Goal: Task Accomplishment & Management: Complete application form

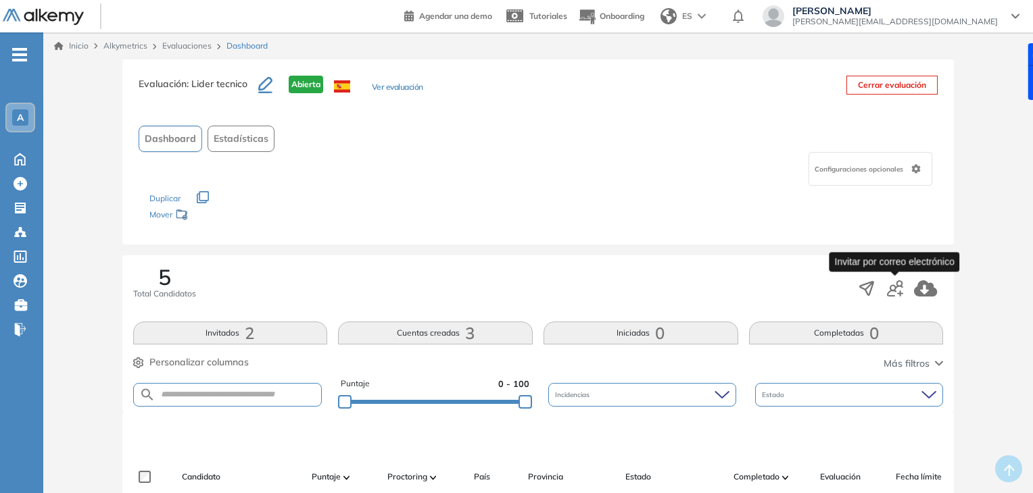
click at [892, 291] on icon "button" at bounding box center [895, 288] width 16 height 16
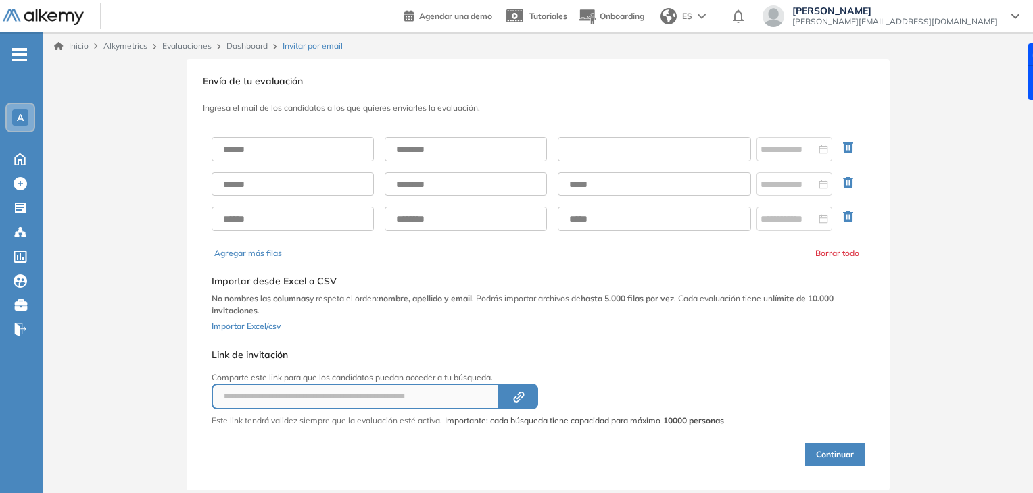
click at [634, 138] on input "text" at bounding box center [654, 149] width 193 height 24
paste input "**********"
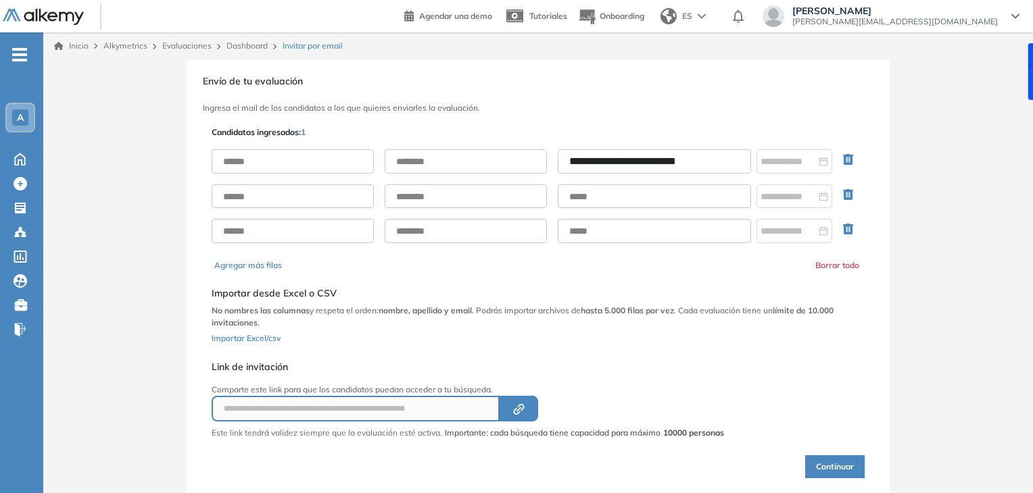
type input "**********"
click at [292, 149] on input "text" at bounding box center [293, 161] width 162 height 24
type input "*****"
click at [409, 168] on input "text" at bounding box center [466, 161] width 162 height 24
type input "**********"
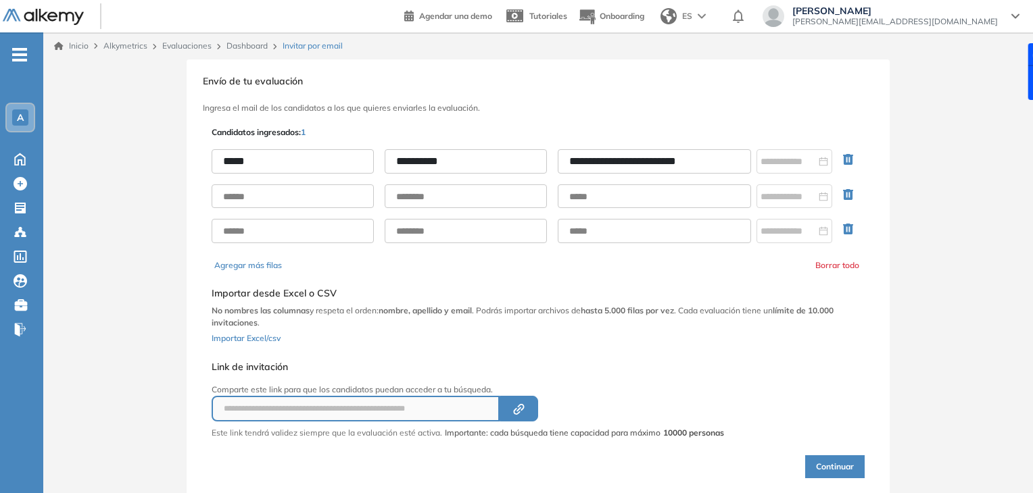
click at [843, 192] on icon "button" at bounding box center [848, 194] width 10 height 11
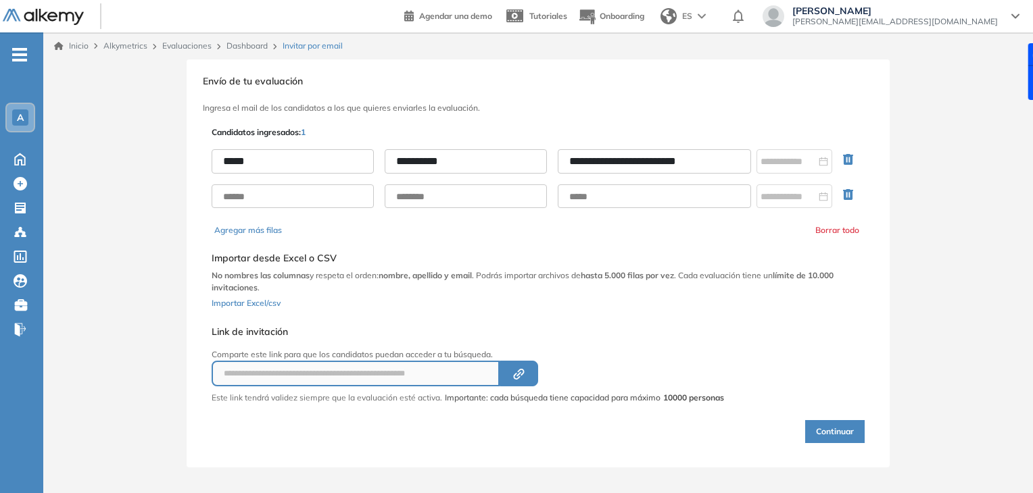
click at [843, 192] on icon "button" at bounding box center [848, 194] width 10 height 11
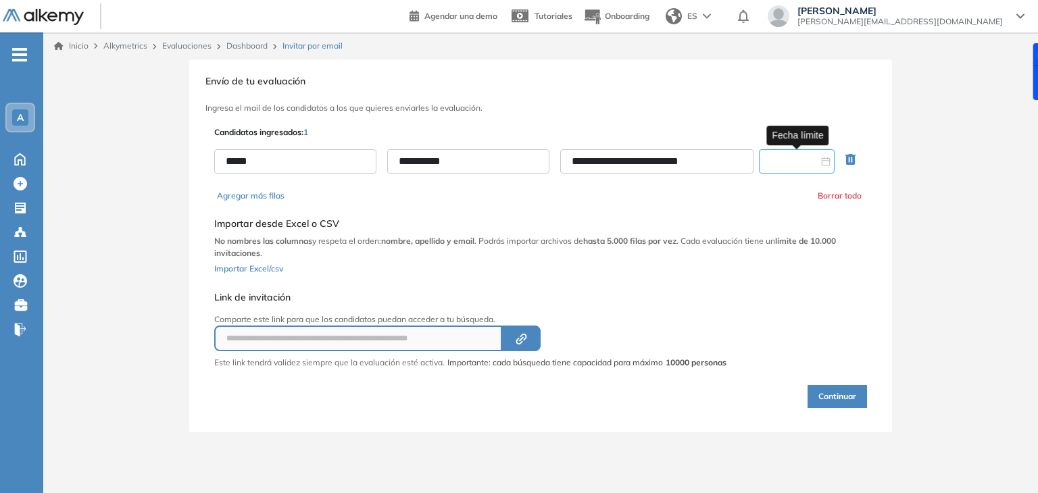
click at [787, 159] on input at bounding box center [790, 161] width 55 height 15
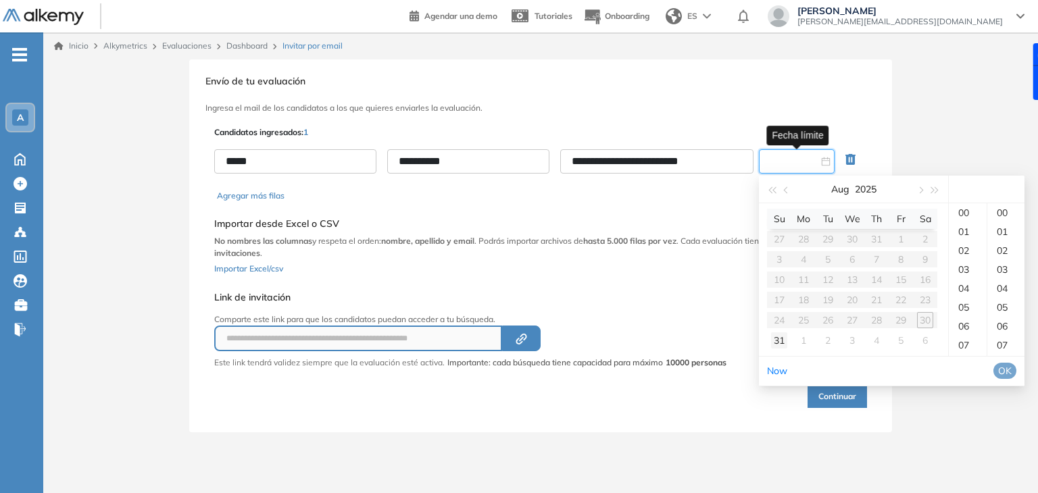
type input "**********"
click at [777, 345] on div "31" at bounding box center [779, 341] width 16 height 16
type input "**********"
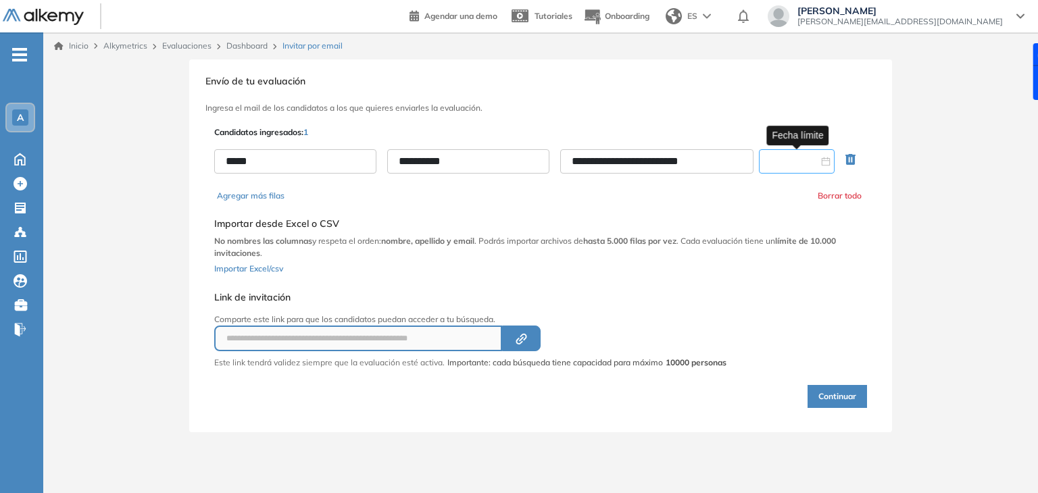
click at [814, 158] on input at bounding box center [790, 161] width 55 height 15
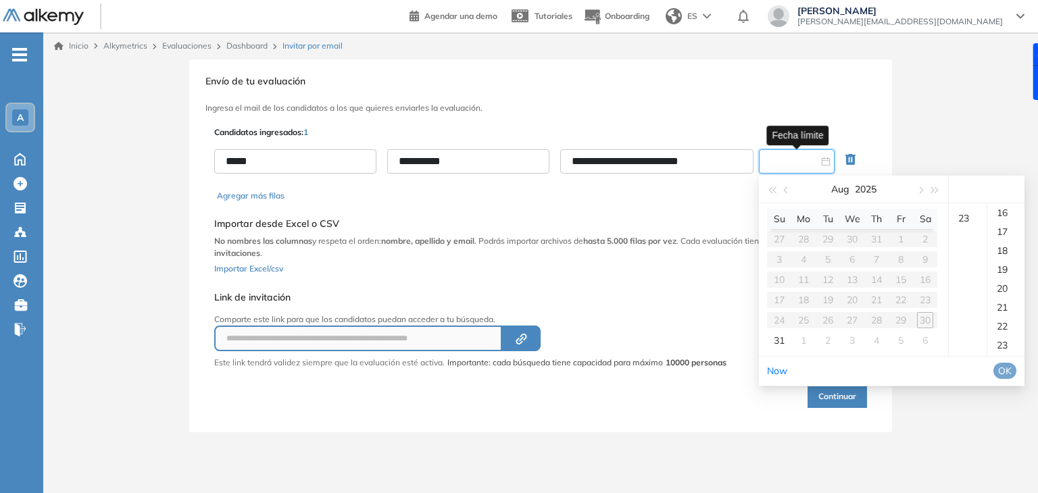
scroll to position [435, 0]
click at [962, 214] on div "23" at bounding box center [968, 212] width 38 height 19
click at [1010, 222] on div "59" at bounding box center [1005, 212] width 37 height 19
type input "**********"
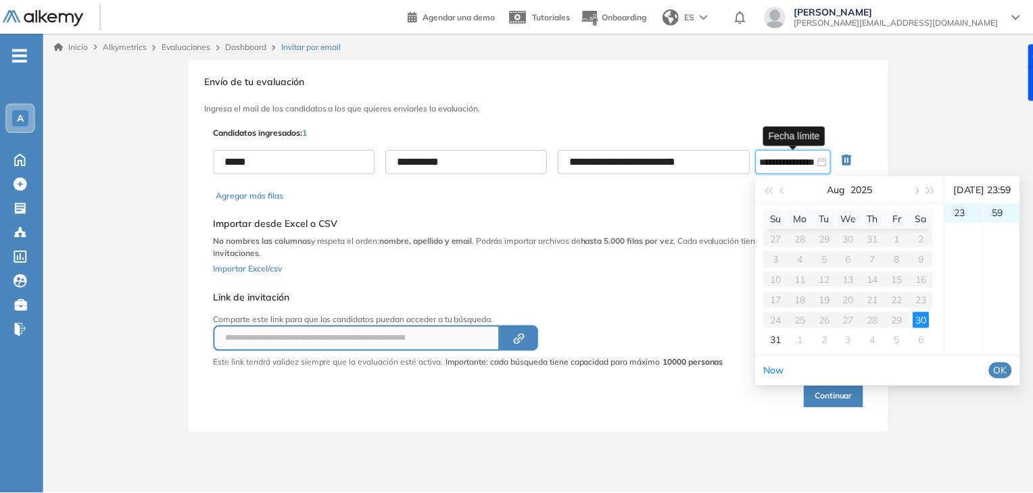
scroll to position [1116, 0]
click at [1012, 378] on span "OK" at bounding box center [1005, 371] width 14 height 15
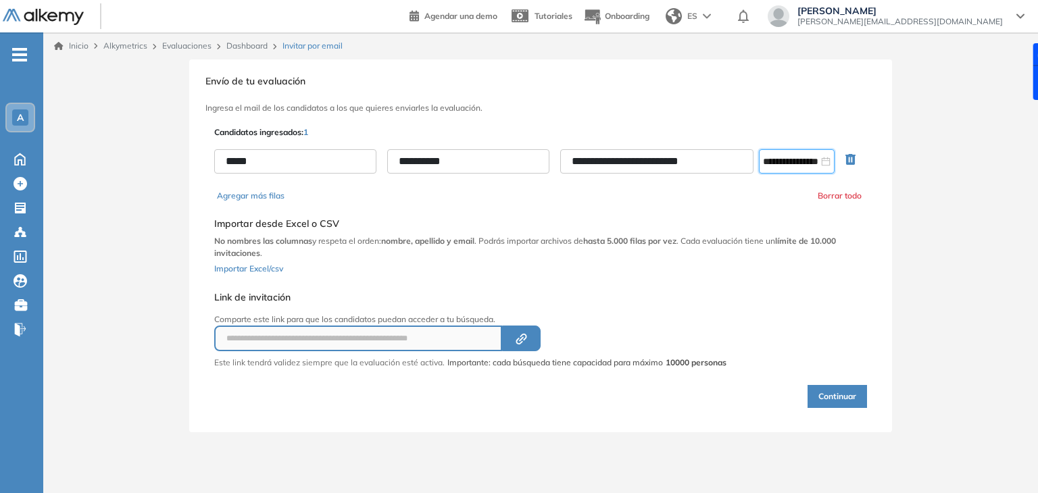
click at [827, 395] on button "Continuar" at bounding box center [837, 396] width 59 height 23
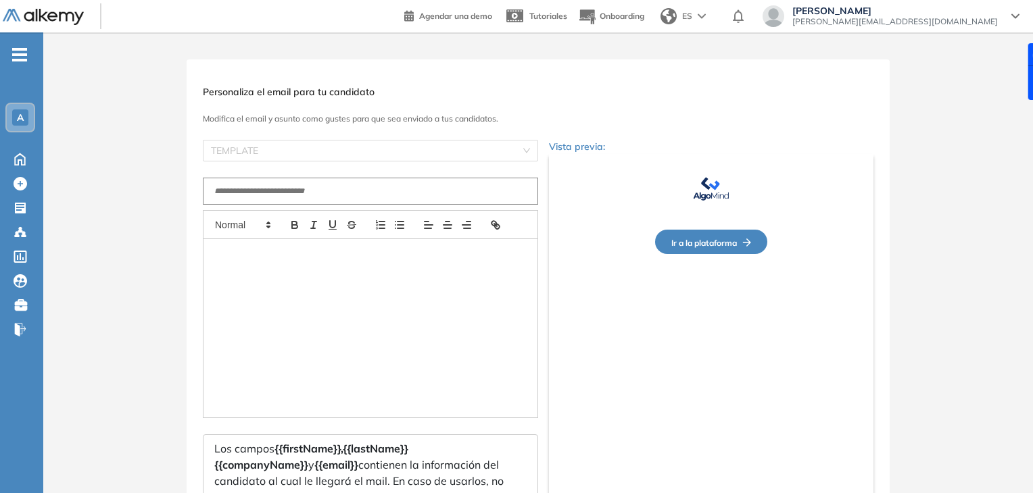
type input "**********"
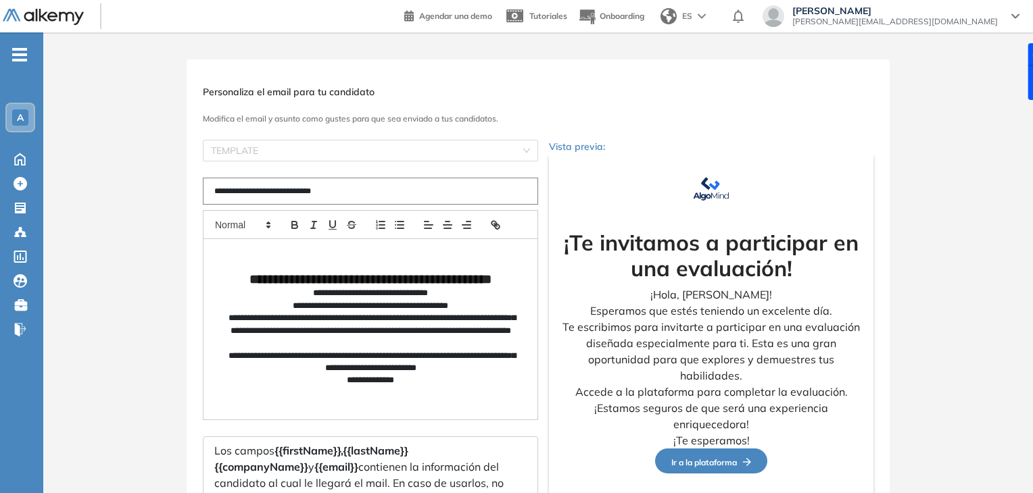
scroll to position [116, 0]
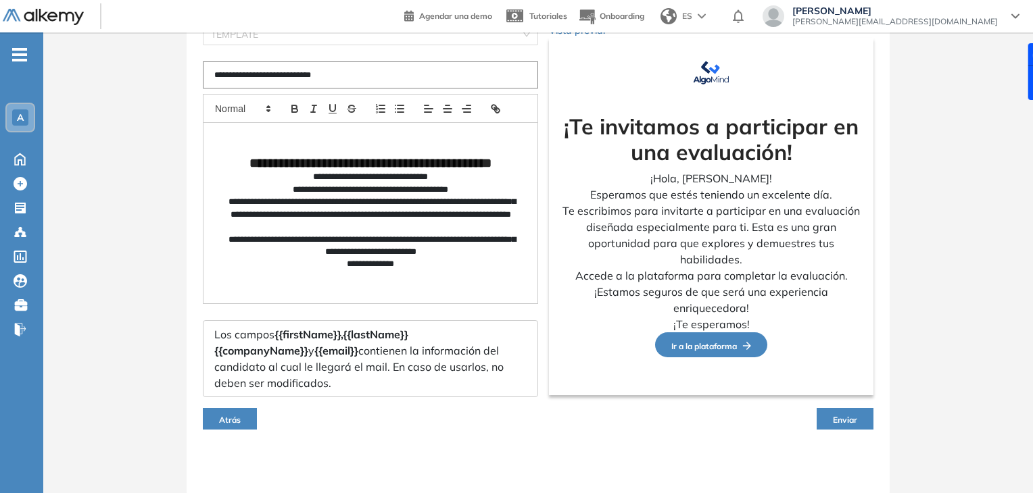
click at [843, 422] on span "Enviar" at bounding box center [845, 420] width 24 height 10
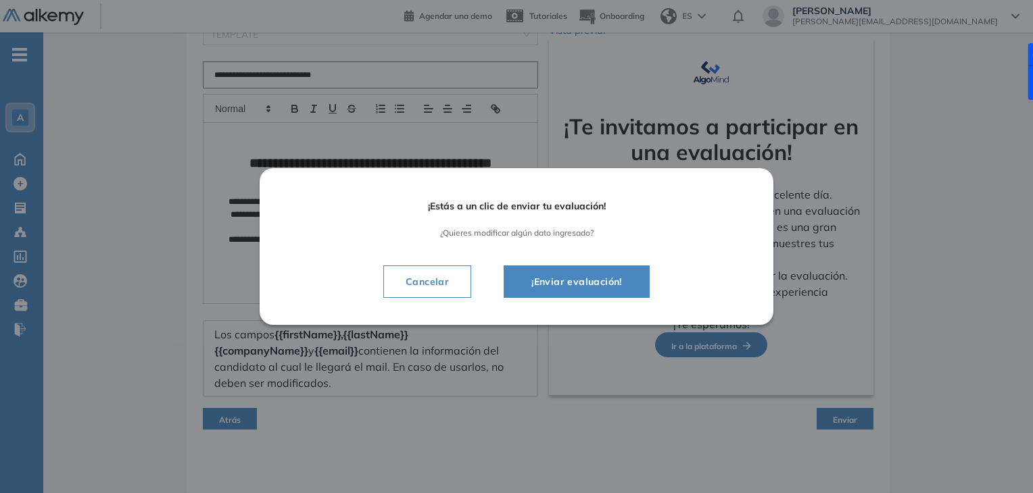
click at [579, 285] on span "¡Enviar evaluación!" at bounding box center [576, 282] width 112 height 16
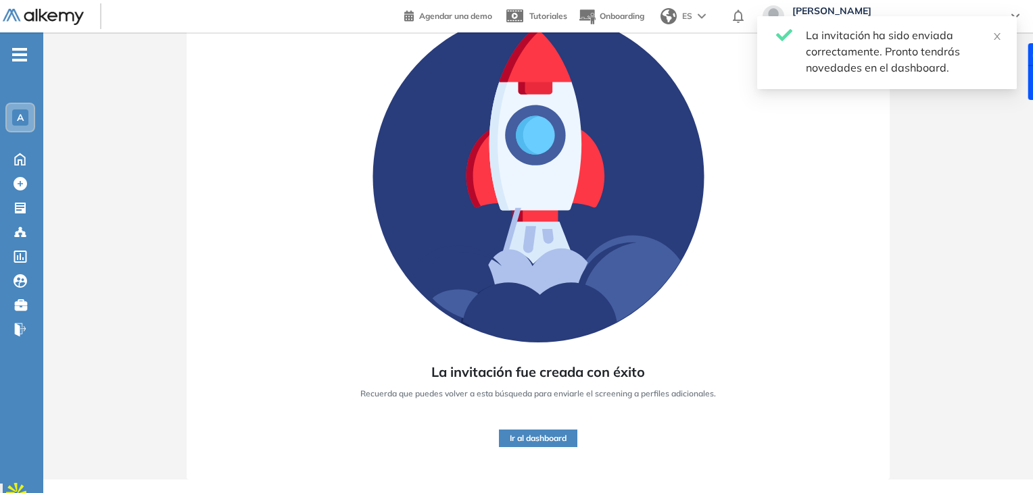
scroll to position [103, 0]
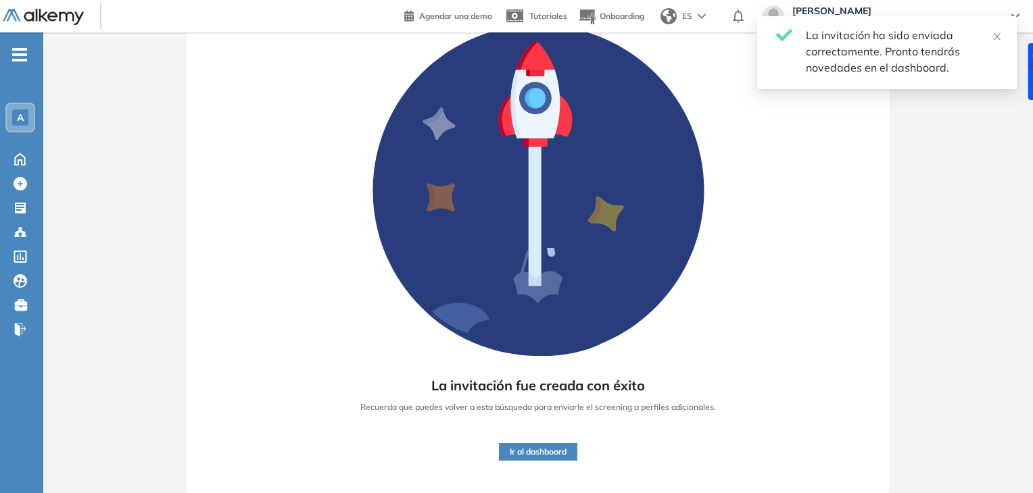
click at [569, 458] on button "Ir al dashboard" at bounding box center [538, 452] width 78 height 18
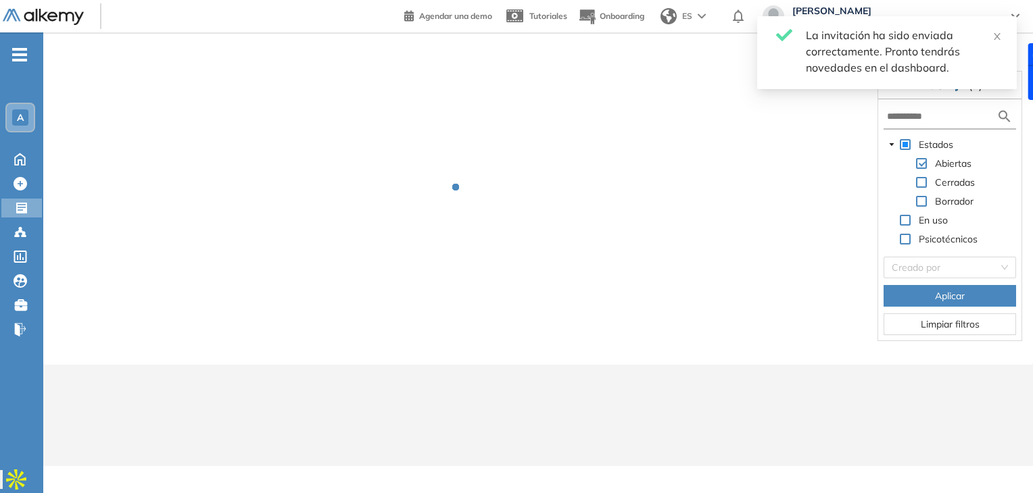
scroll to position [32, 0]
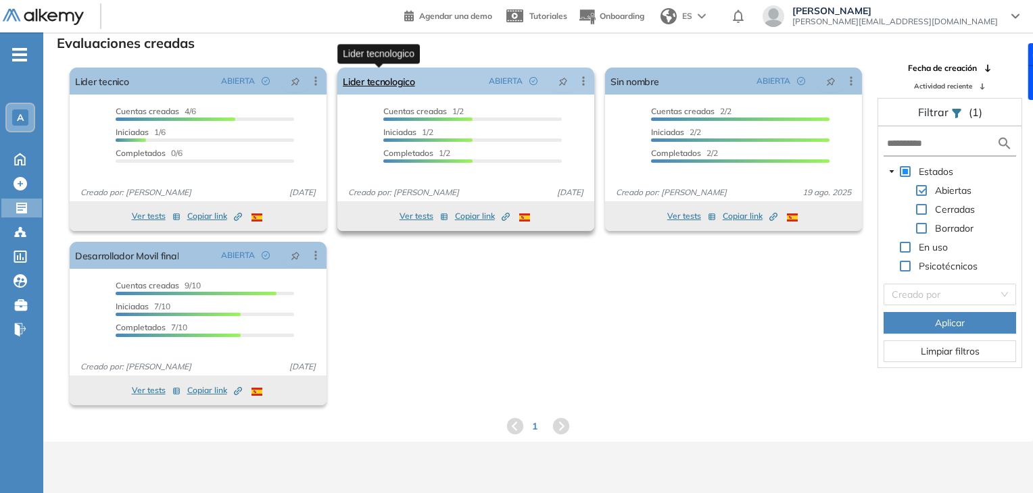
click at [385, 79] on link "Lider tecnologico" at bounding box center [379, 81] width 72 height 27
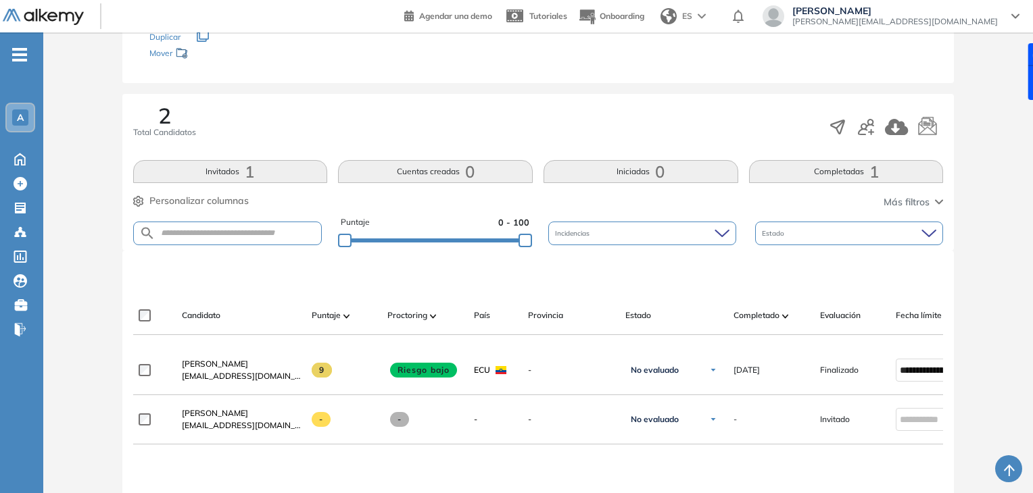
scroll to position [180, 0]
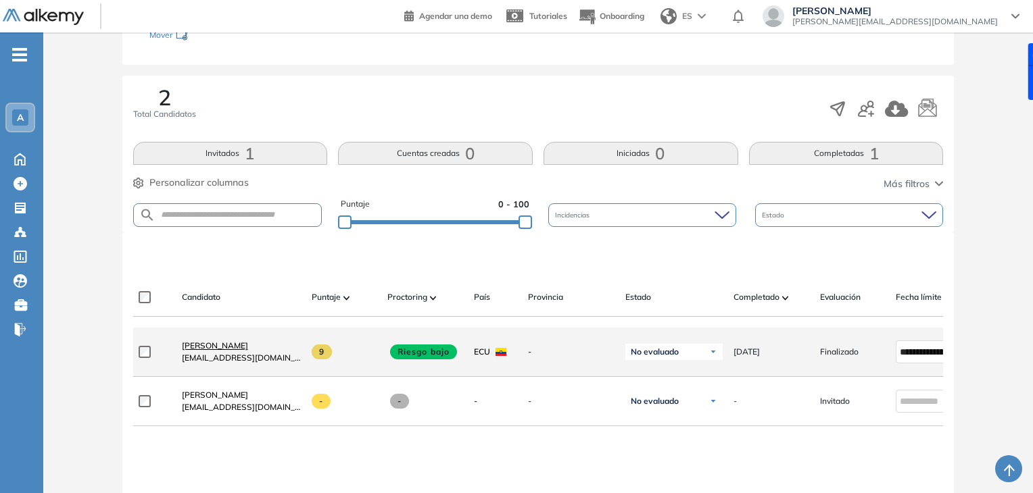
click at [247, 349] on span "Michael Rodríguez" at bounding box center [215, 346] width 66 height 10
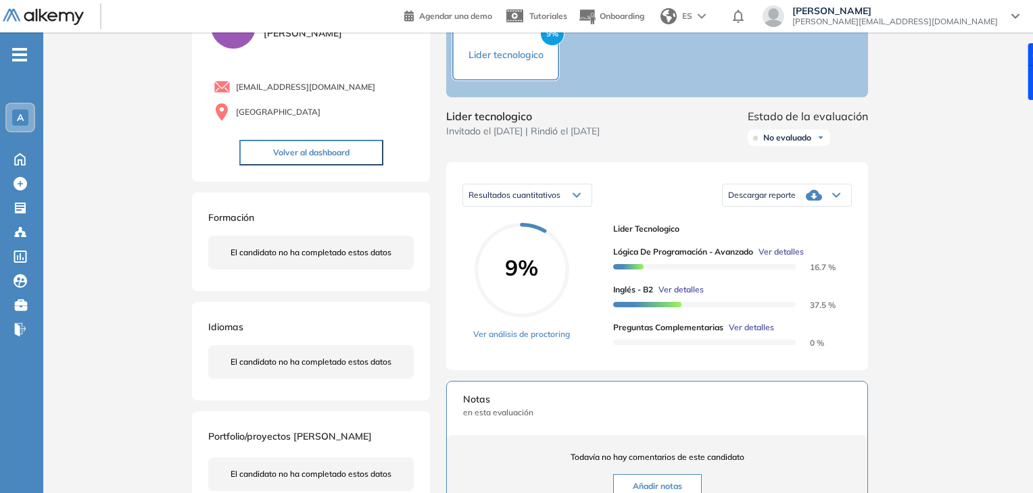
scroll to position [89, 0]
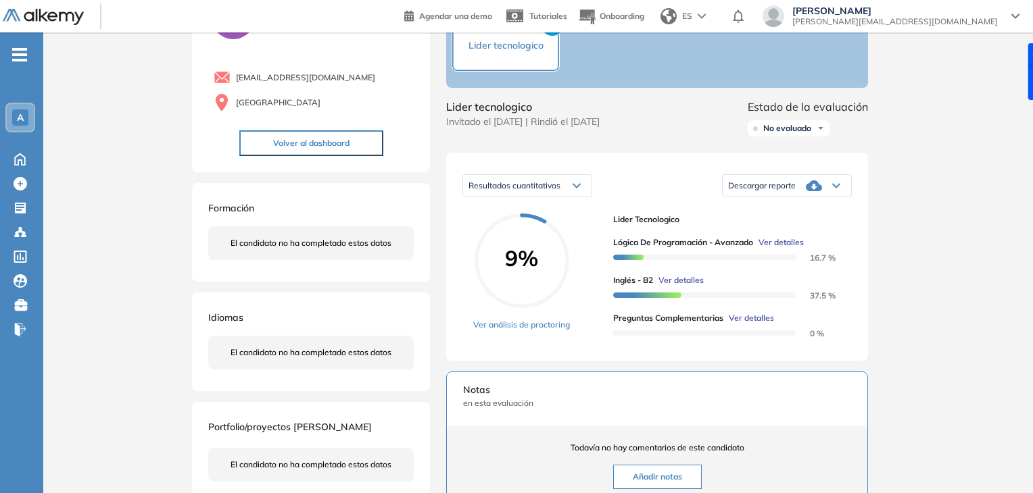
click at [741, 324] on span "Ver detalles" at bounding box center [751, 318] width 45 height 12
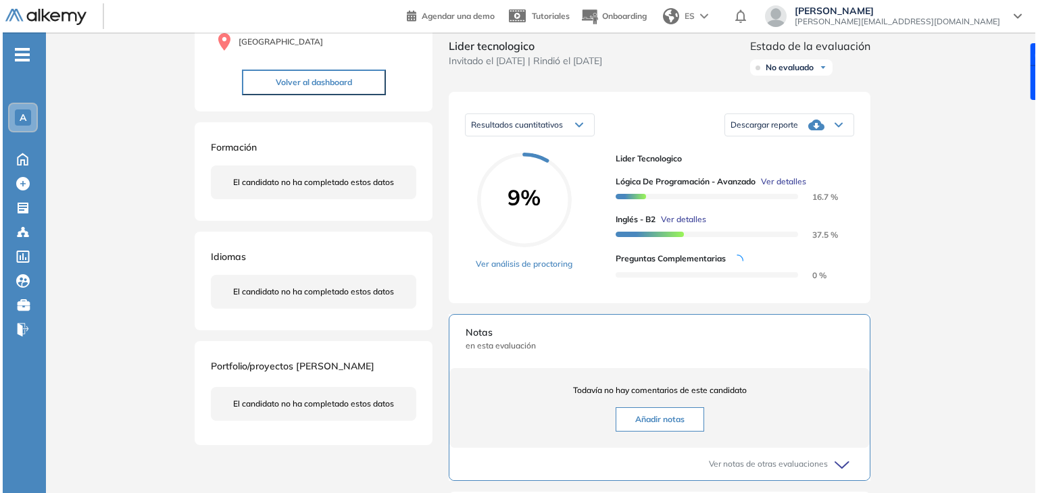
scroll to position [165, 0]
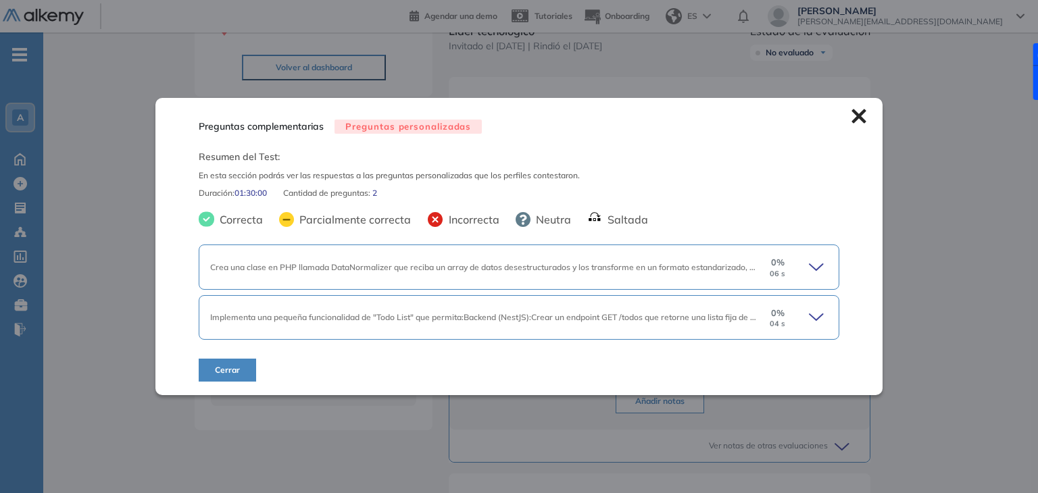
click at [792, 275] on div "0 % 06 s" at bounding box center [778, 267] width 41 height 22
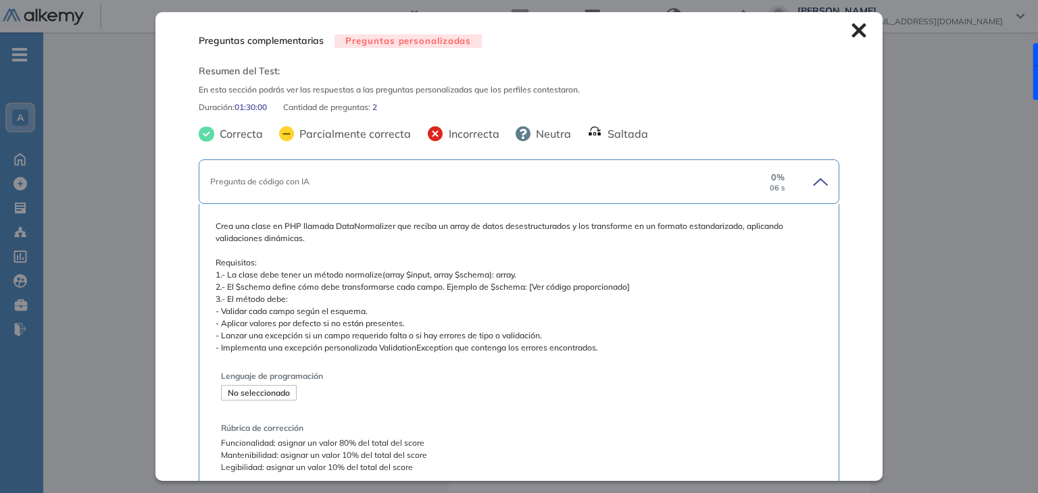
scroll to position [224, 0]
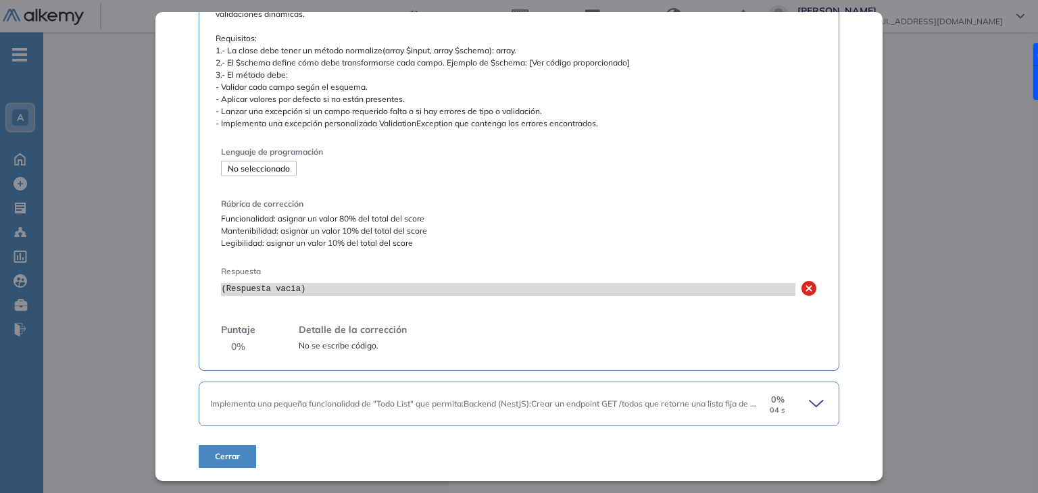
click at [809, 410] on icon at bounding box center [818, 404] width 19 height 19
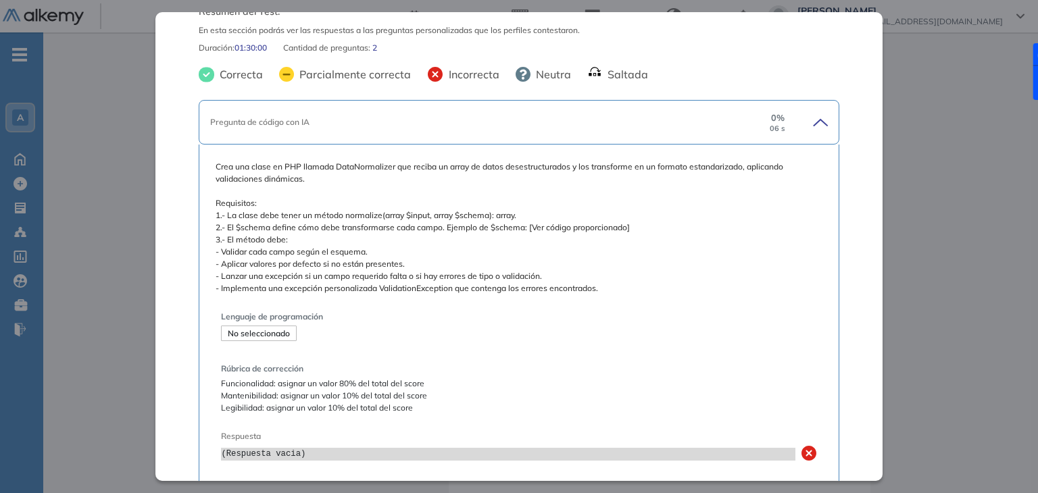
scroll to position [0, 0]
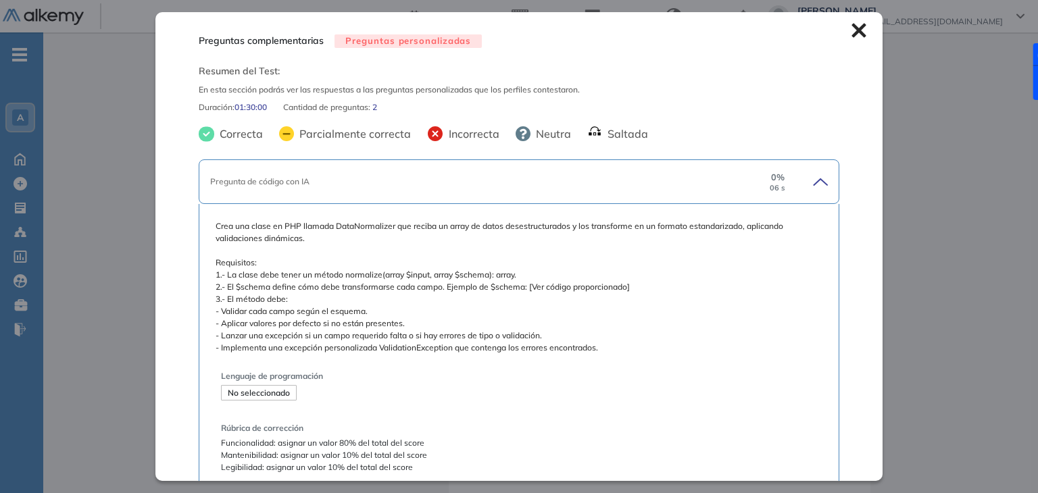
click at [854, 28] on icon at bounding box center [859, 31] width 14 height 14
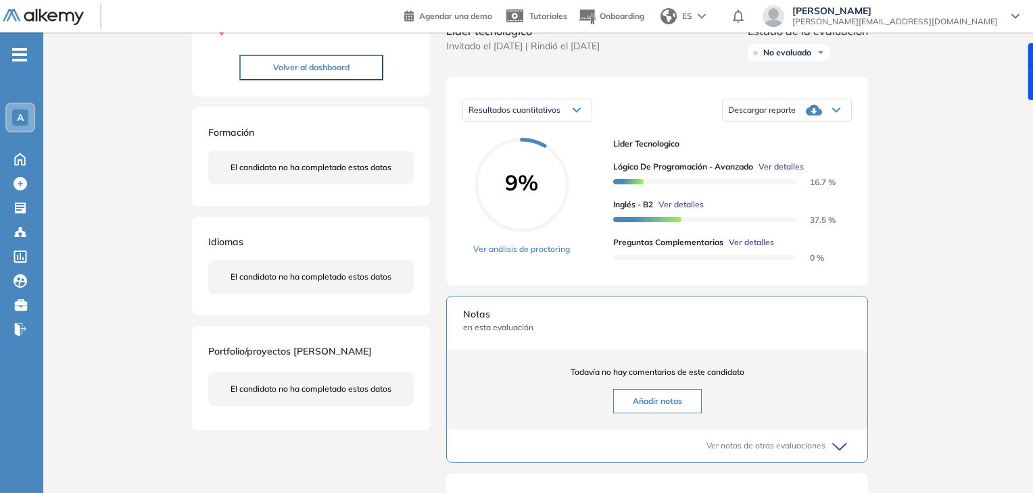
click at [788, 173] on span "Ver detalles" at bounding box center [780, 167] width 45 height 12
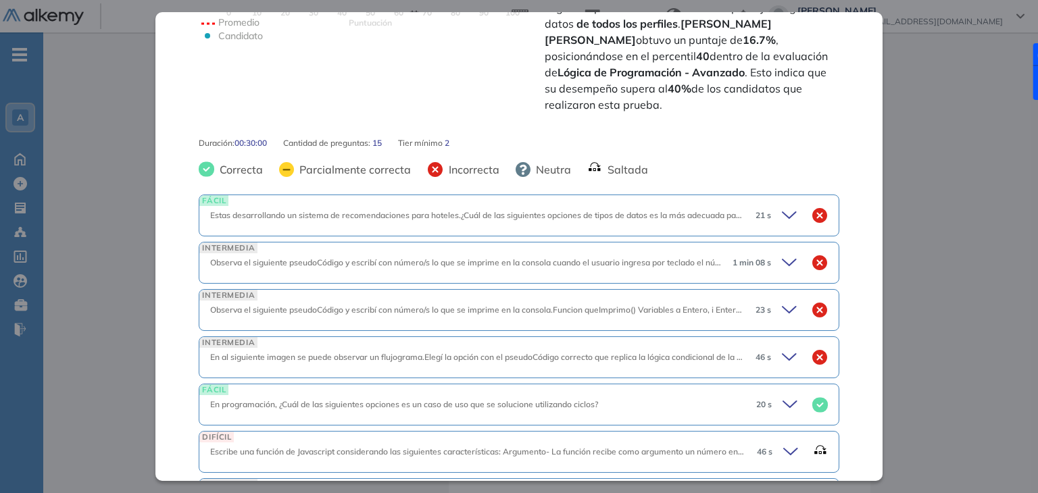
scroll to position [499, 0]
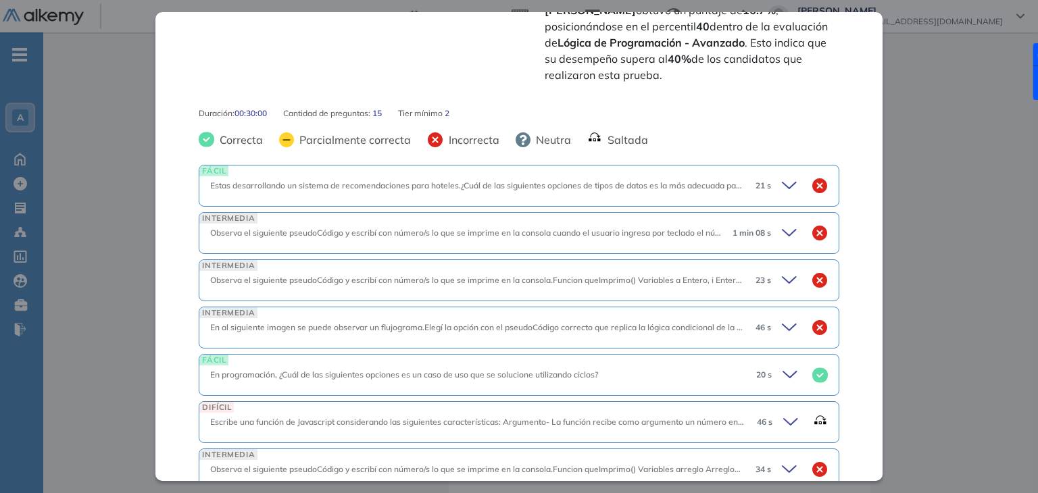
click at [784, 176] on icon at bounding box center [791, 185] width 19 height 19
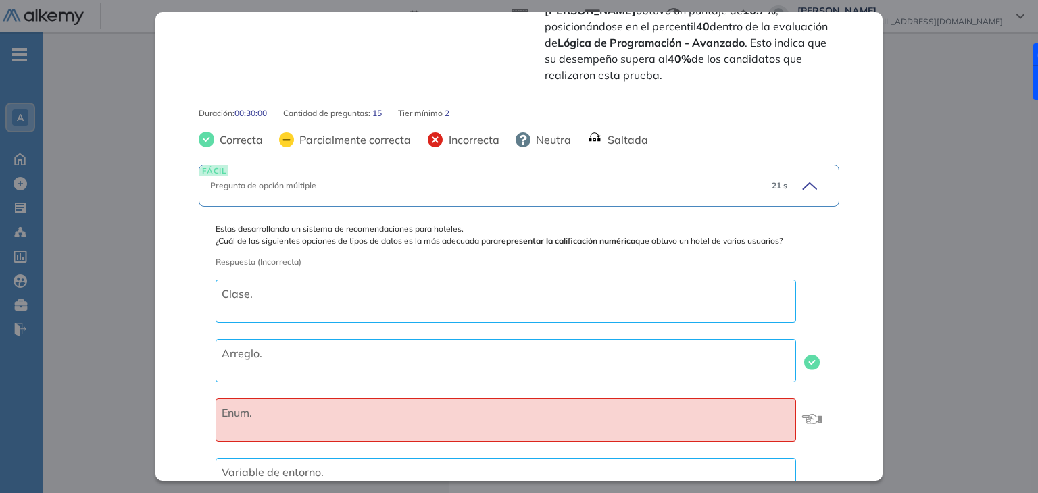
click at [803, 183] on icon at bounding box center [810, 186] width 14 height 6
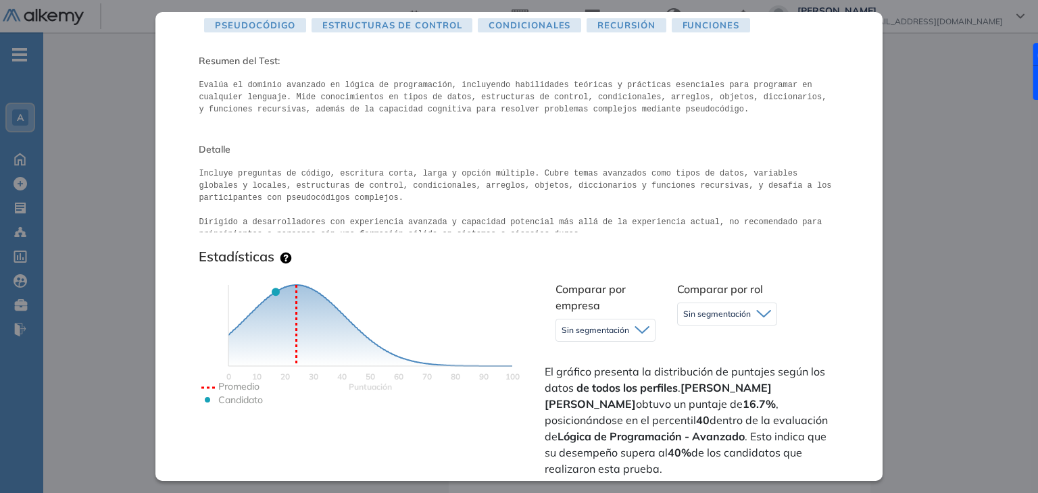
scroll to position [0, 0]
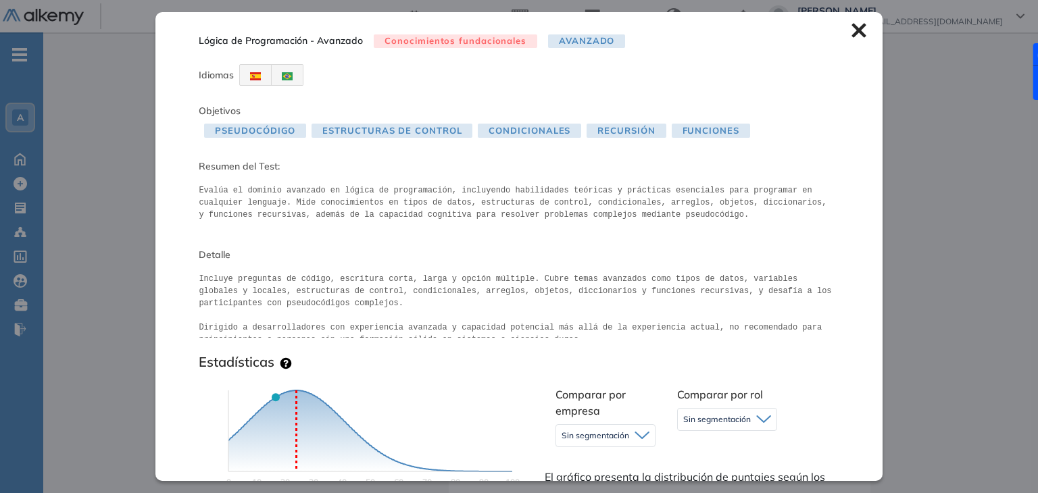
click at [852, 28] on icon at bounding box center [859, 31] width 14 height 14
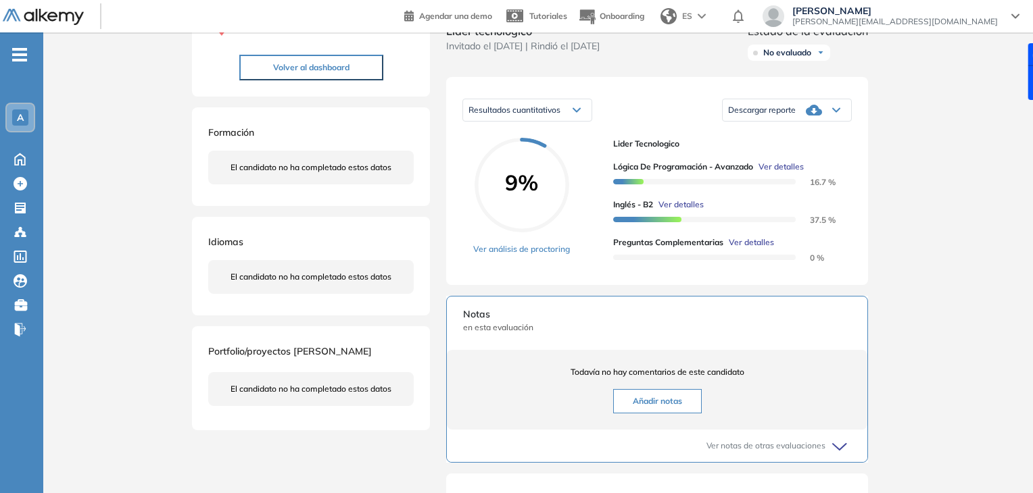
click at [670, 211] on span "Ver detalles" at bounding box center [680, 205] width 45 height 12
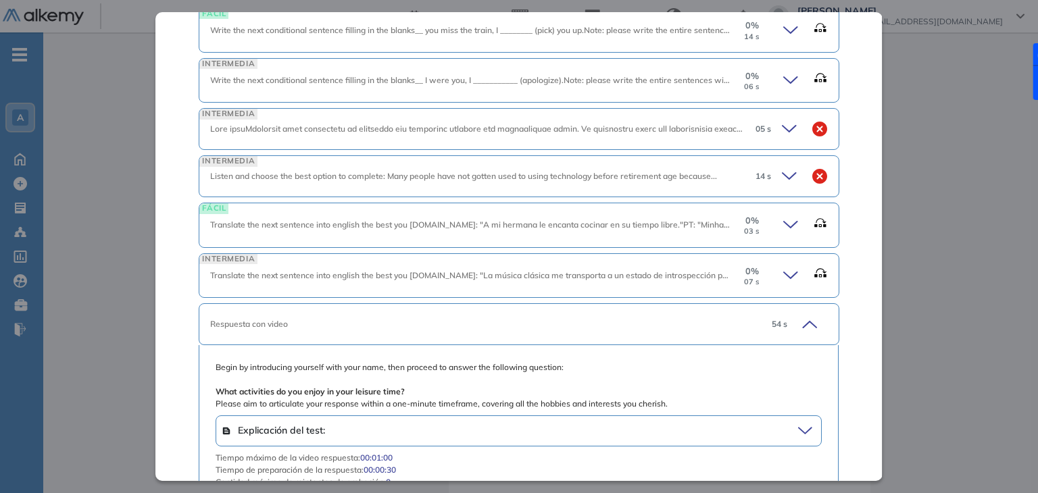
scroll to position [889, 0]
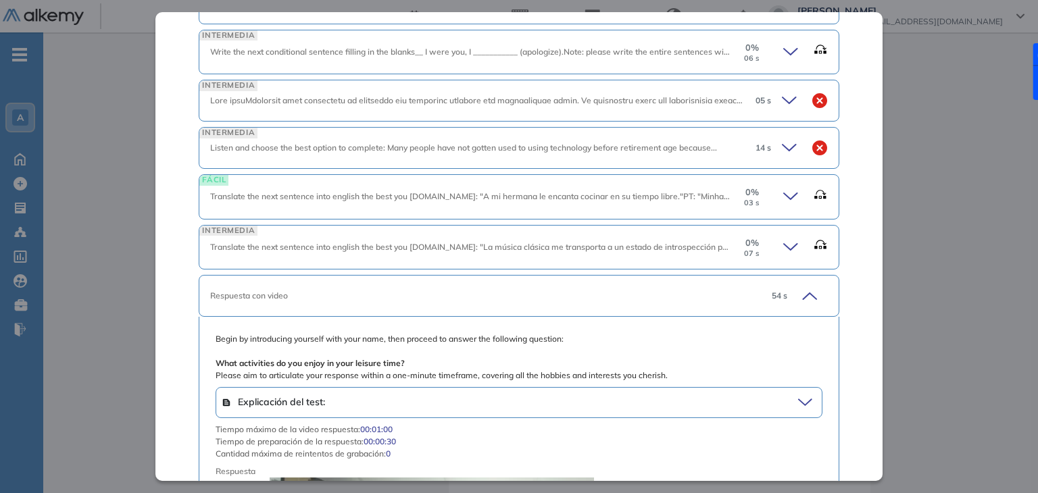
click at [785, 195] on icon at bounding box center [792, 196] width 19 height 19
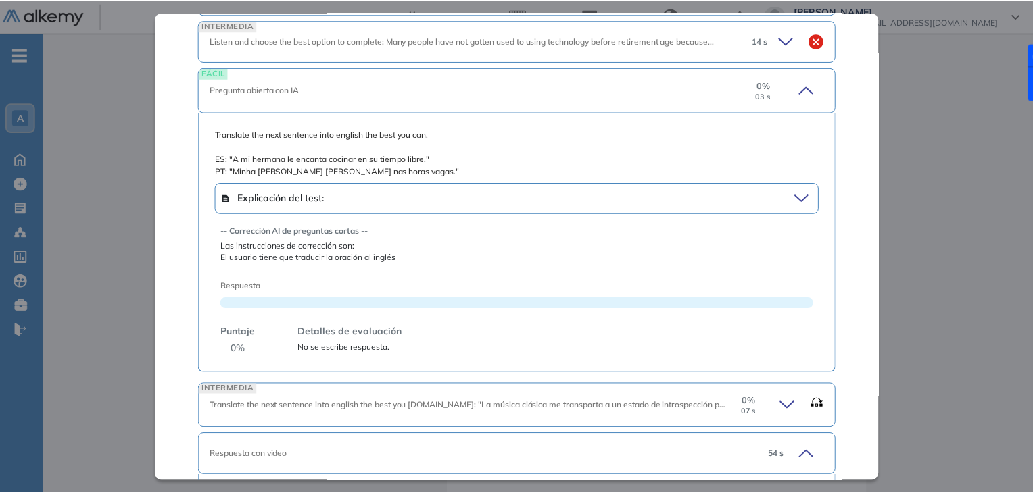
scroll to position [992, 0]
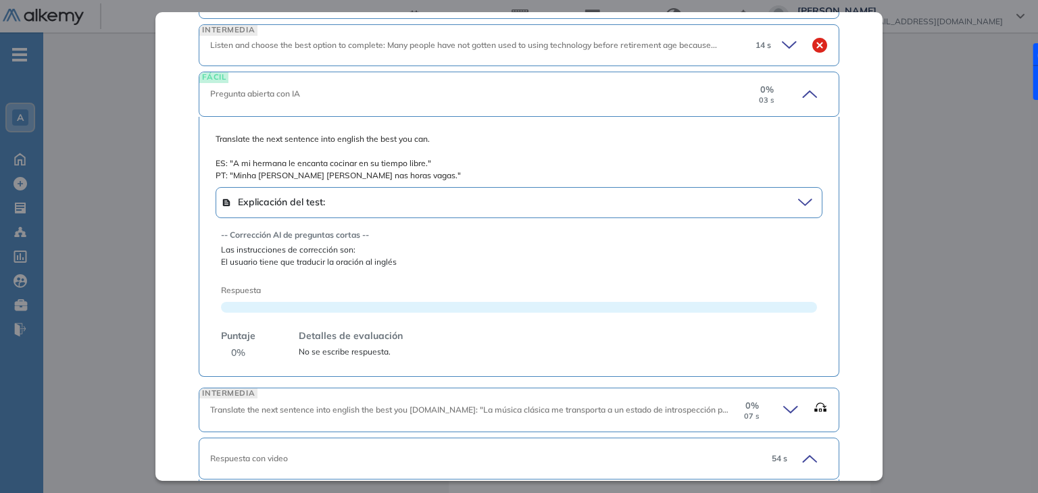
click at [938, 238] on div "Inicio Alkymetrics Evaluaciones Dashboard Candidato Inglés - B2 Inglés Básico I…" at bounding box center [540, 284] width 995 height 832
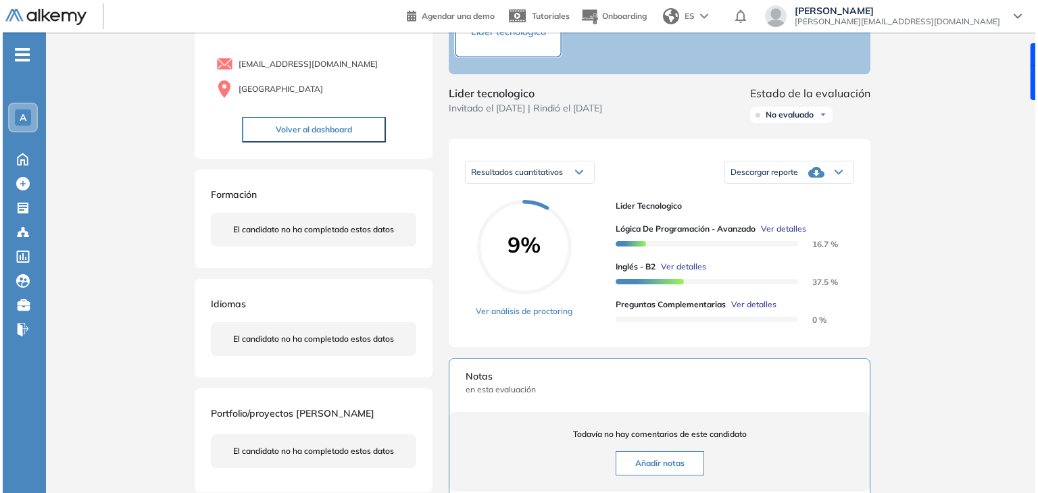
scroll to position [103, 0]
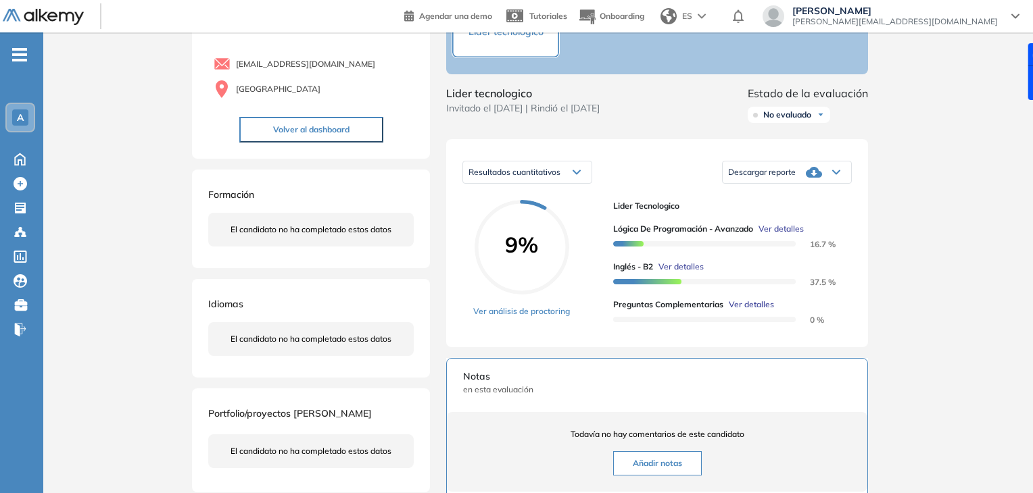
click at [678, 273] on span "Ver detalles" at bounding box center [680, 267] width 45 height 12
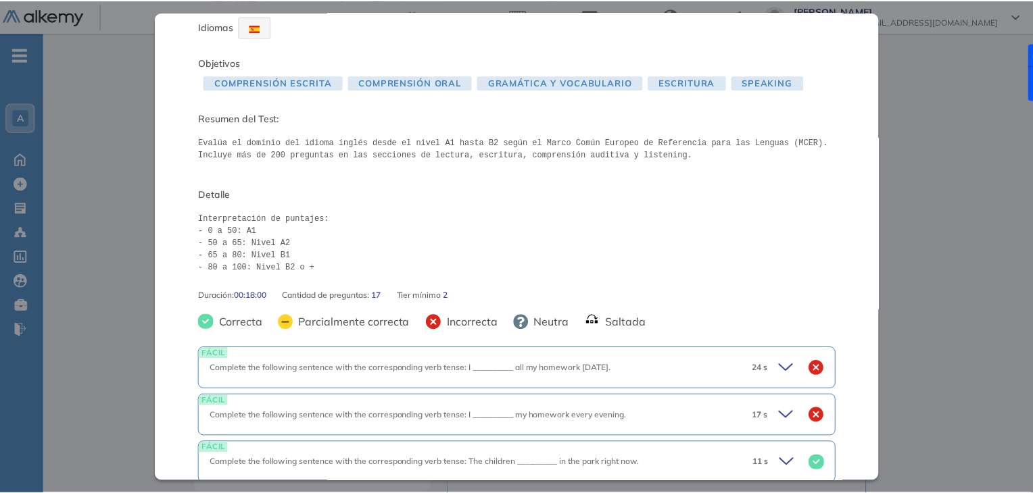
scroll to position [0, 0]
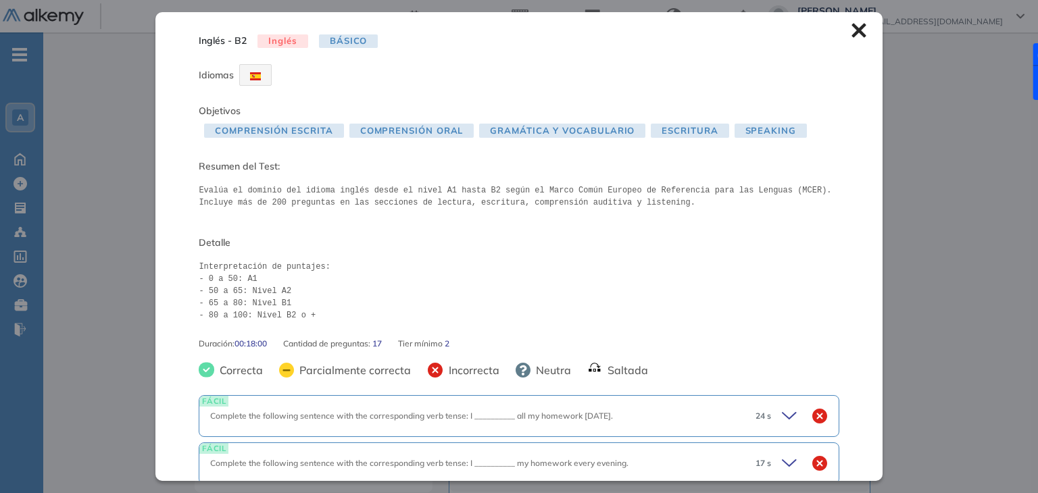
click at [852, 21] on div "Inglés - B2 Inglés Básico Idiomas Objetivos Comprensión escrita Comprensión ora…" at bounding box center [518, 246] width 727 height 468
click at [852, 24] on icon at bounding box center [859, 30] width 15 height 15
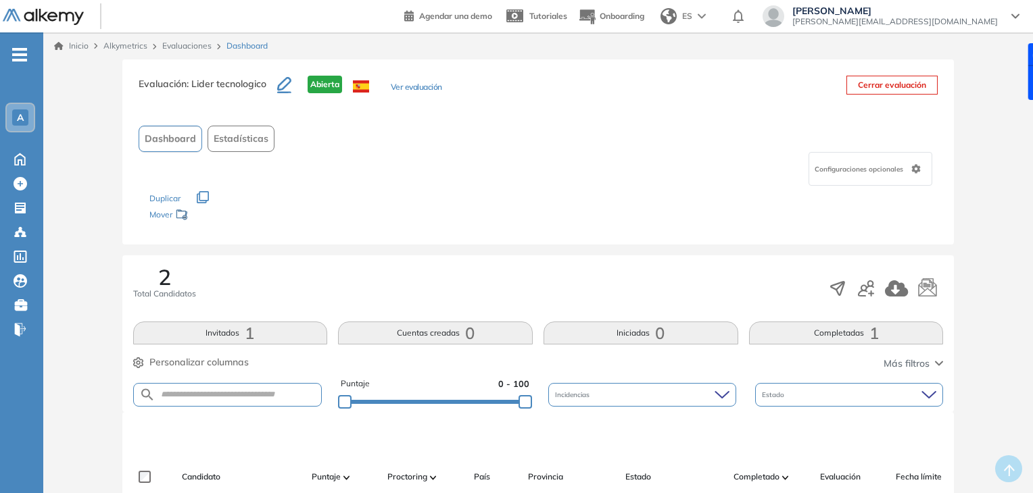
scroll to position [32, 0]
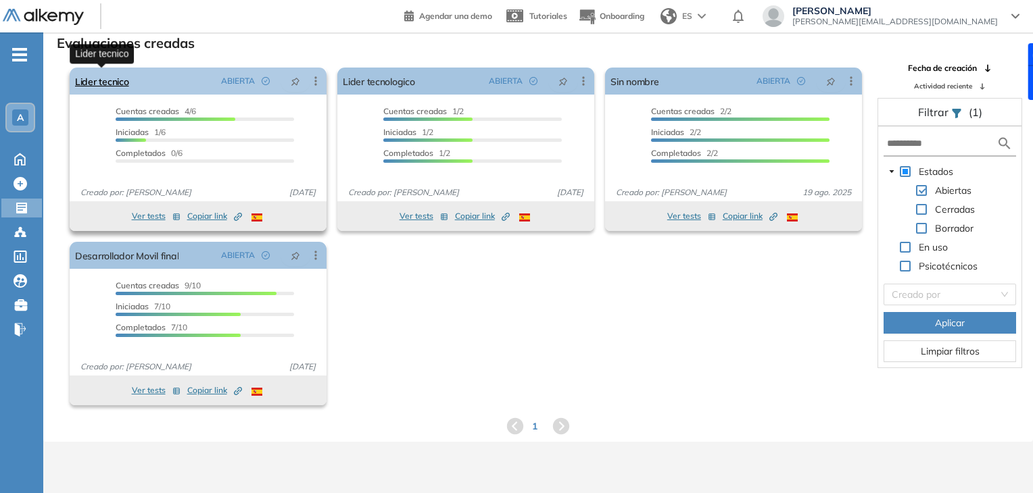
click at [118, 80] on link "Lider tecnico" at bounding box center [102, 81] width 54 height 27
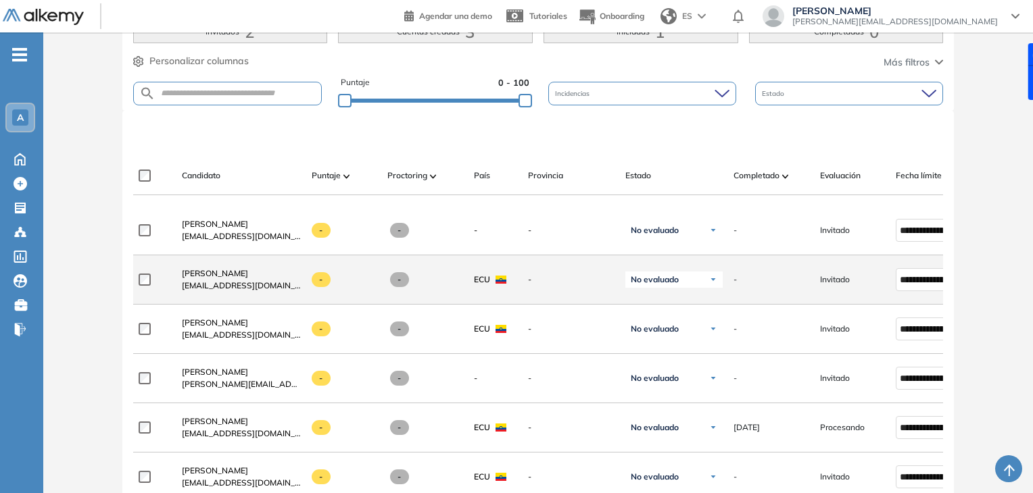
scroll to position [300, 0]
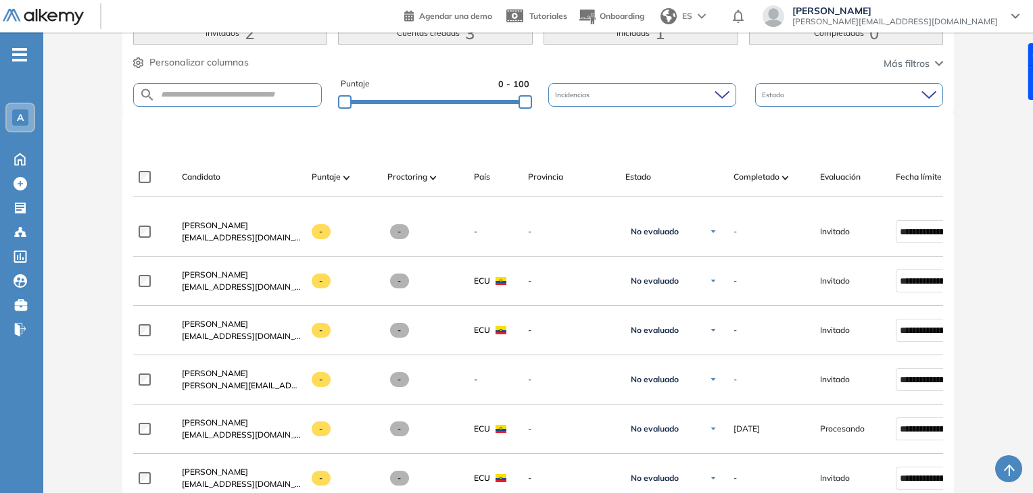
click at [602, 37] on button "Iniciadas 1" at bounding box center [640, 33] width 195 height 23
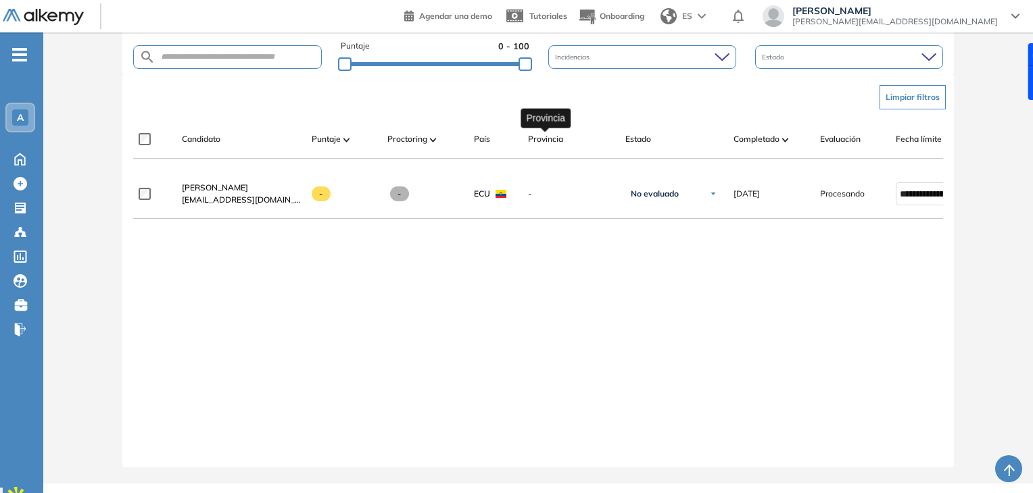
scroll to position [338, 0]
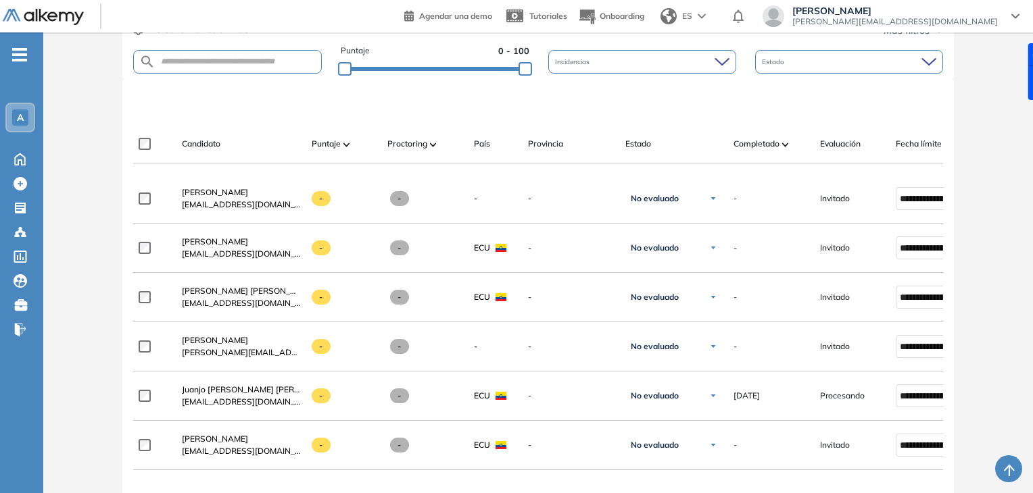
scroll to position [335, 0]
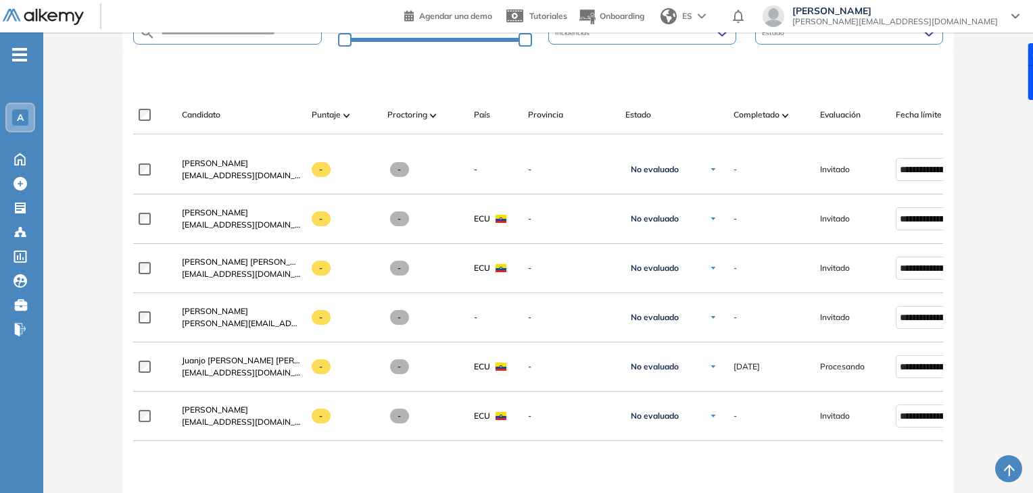
scroll to position [362, 0]
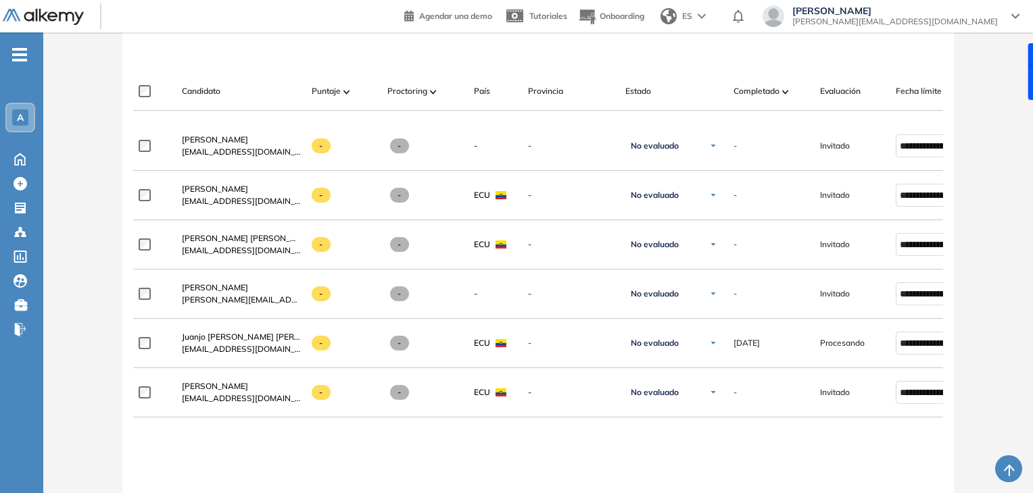
scroll to position [391, 0]
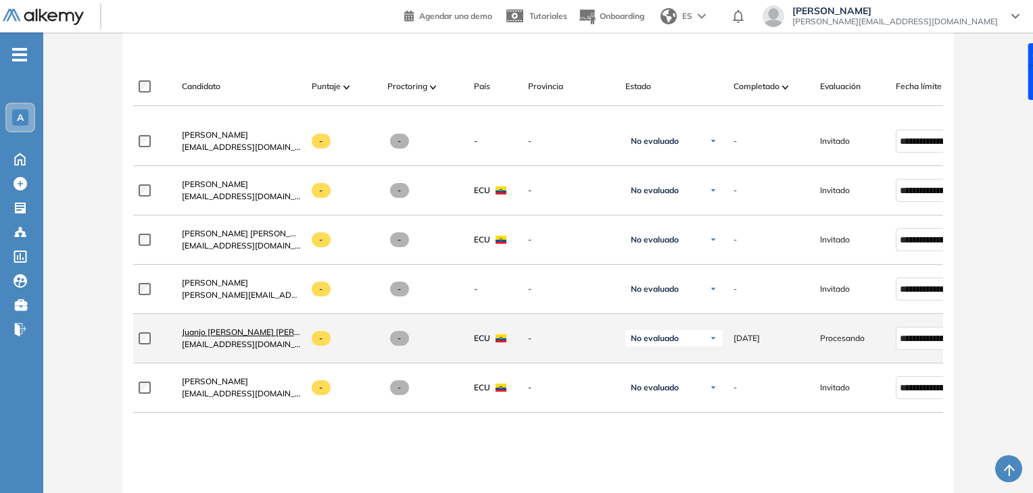
click at [247, 333] on span "Juanjo [PERSON_NAME] [PERSON_NAME]" at bounding box center [262, 332] width 160 height 10
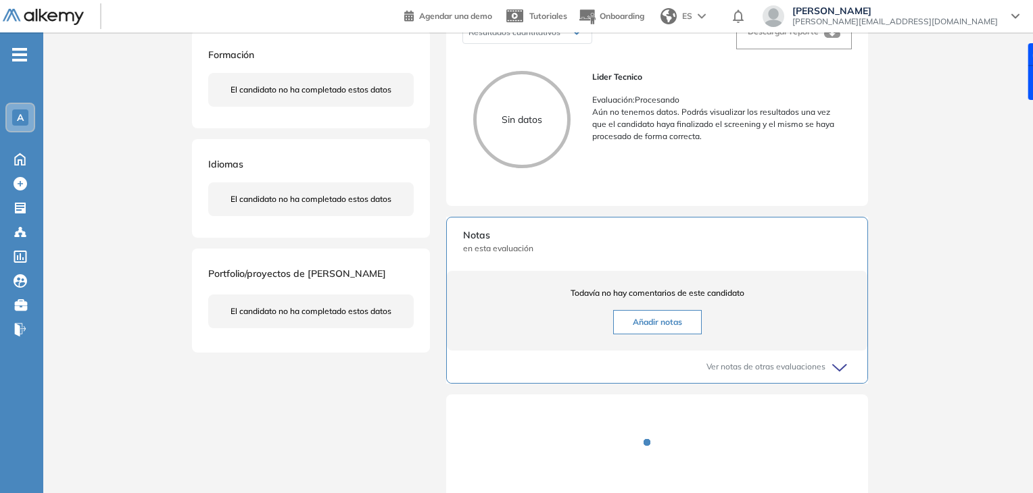
scroll to position [243, 0]
